Goal: Navigation & Orientation: Go to known website

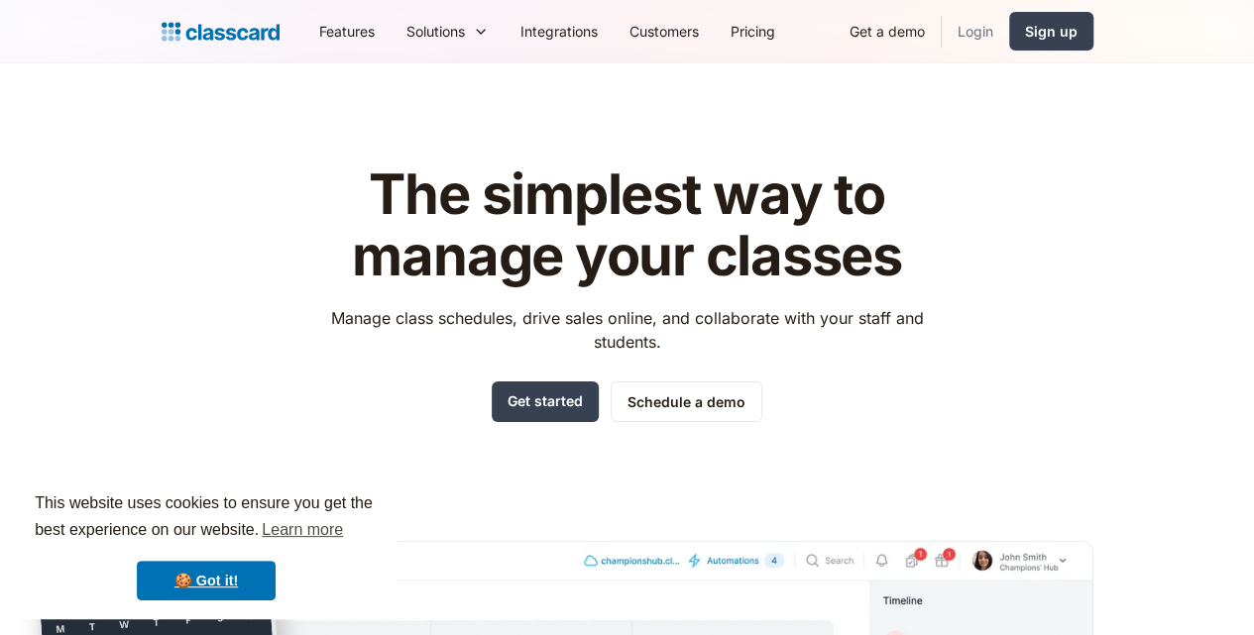
click at [1009, 27] on link "Login" at bounding box center [974, 31] width 67 height 45
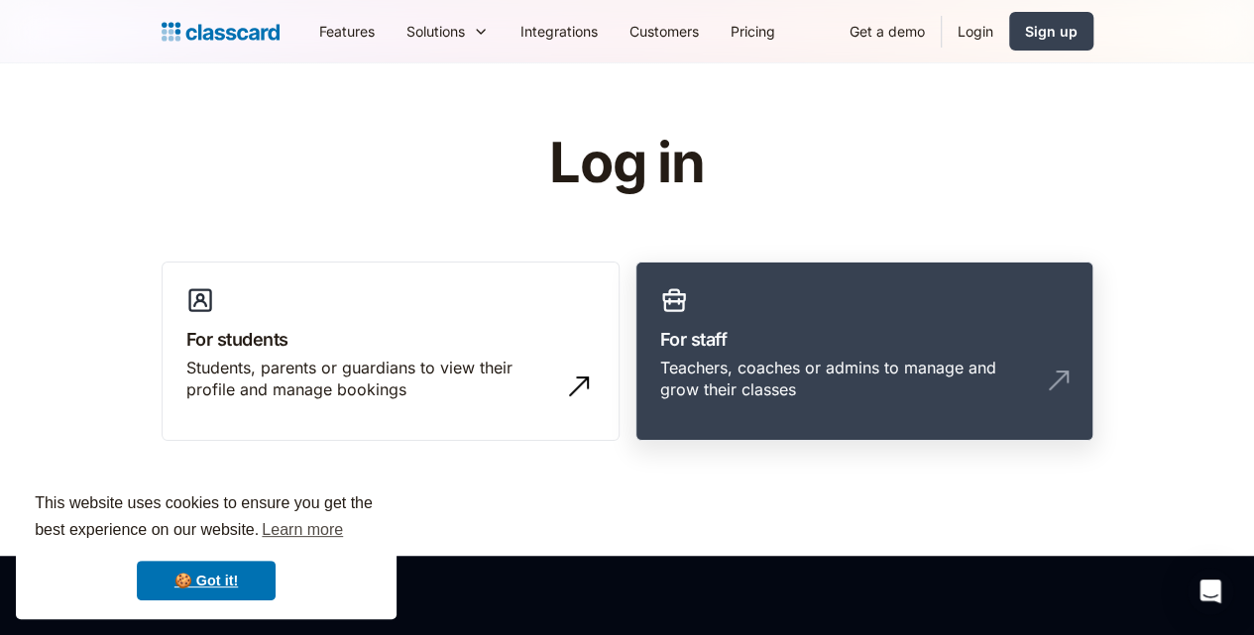
click at [698, 318] on link "For staff Teachers, coaches or admins to manage and grow their classes" at bounding box center [864, 352] width 458 height 180
